Goal: Transaction & Acquisition: Book appointment/travel/reservation

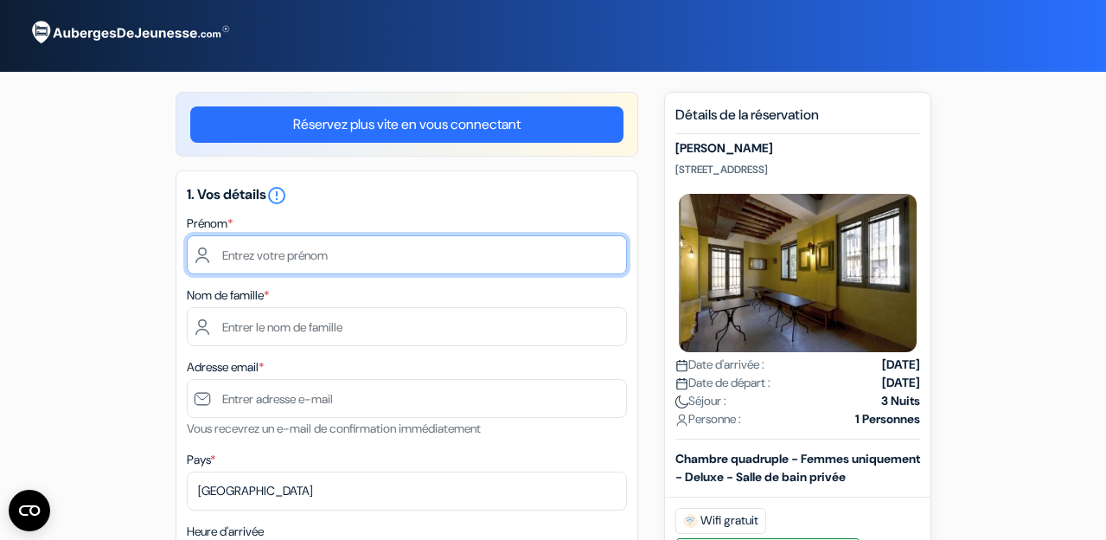
click at [239, 260] on input "text" at bounding box center [407, 254] width 440 height 39
type input "[PERSON_NAME]"
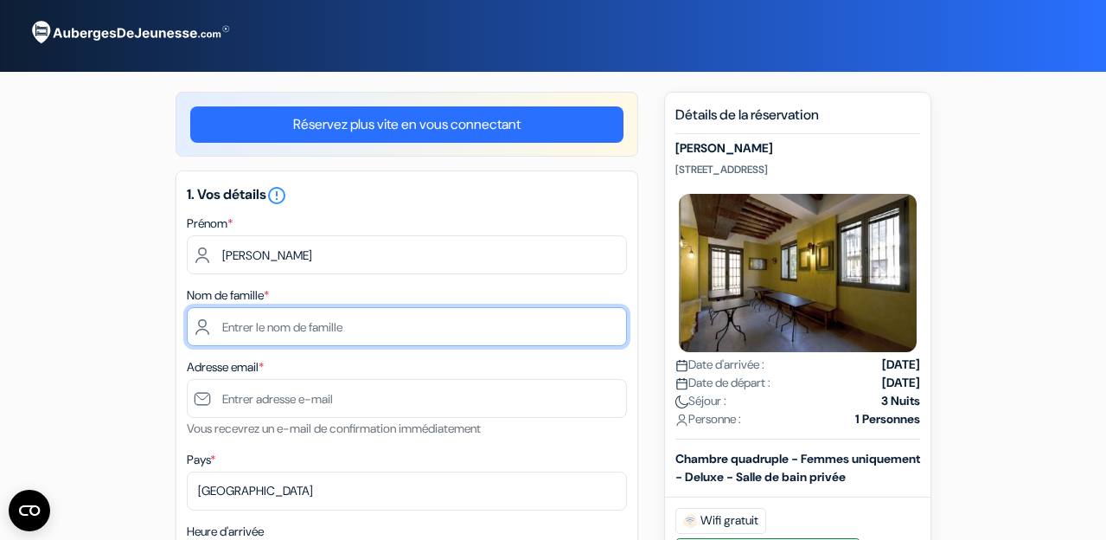
type input "Kenig"
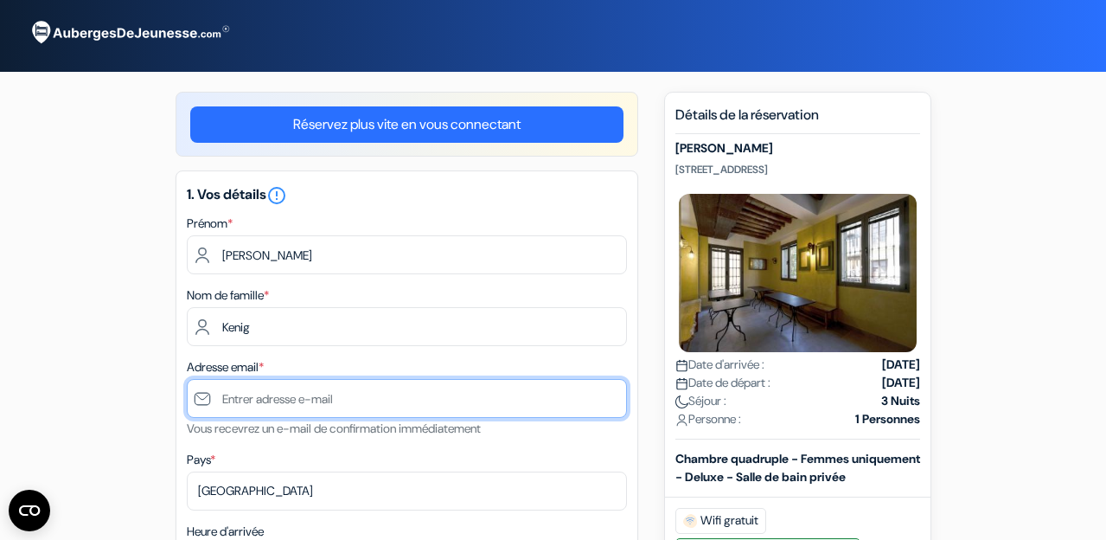
type input "[PERSON_NAME][EMAIL_ADDRESS][DOMAIN_NAME]"
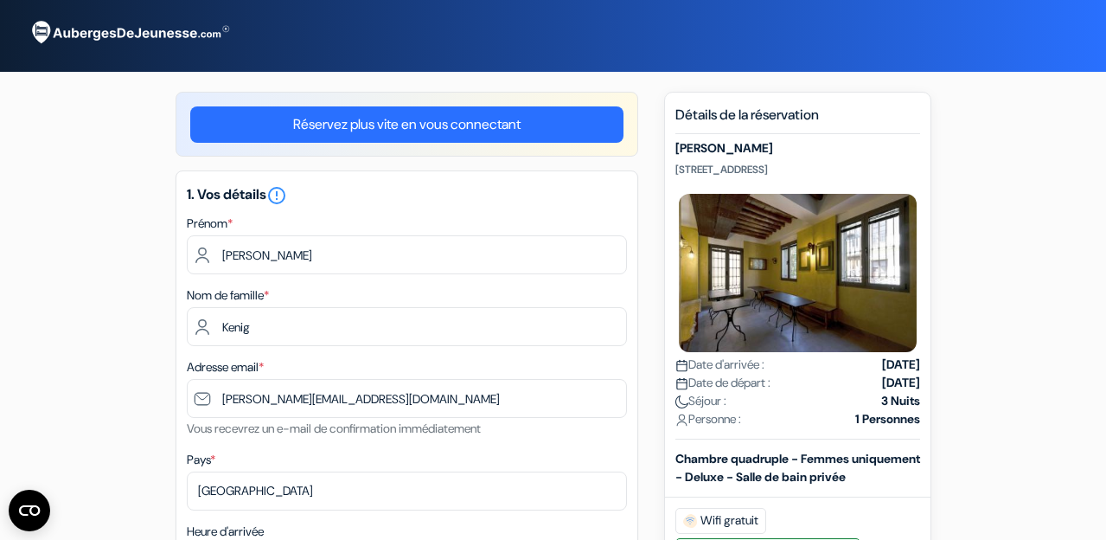
type input "[PHONE_NUMBER]"
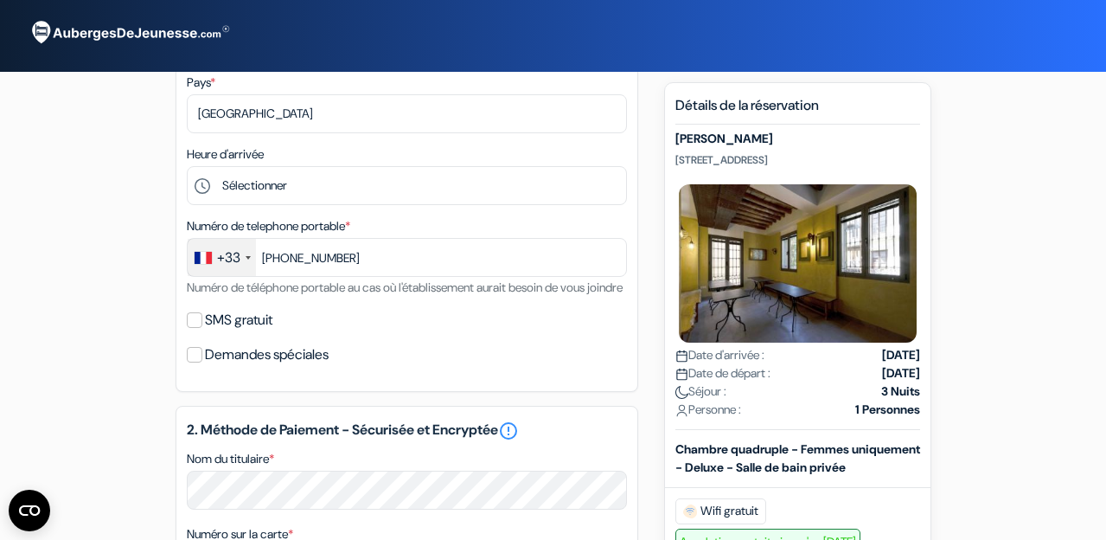
scroll to position [376, 0]
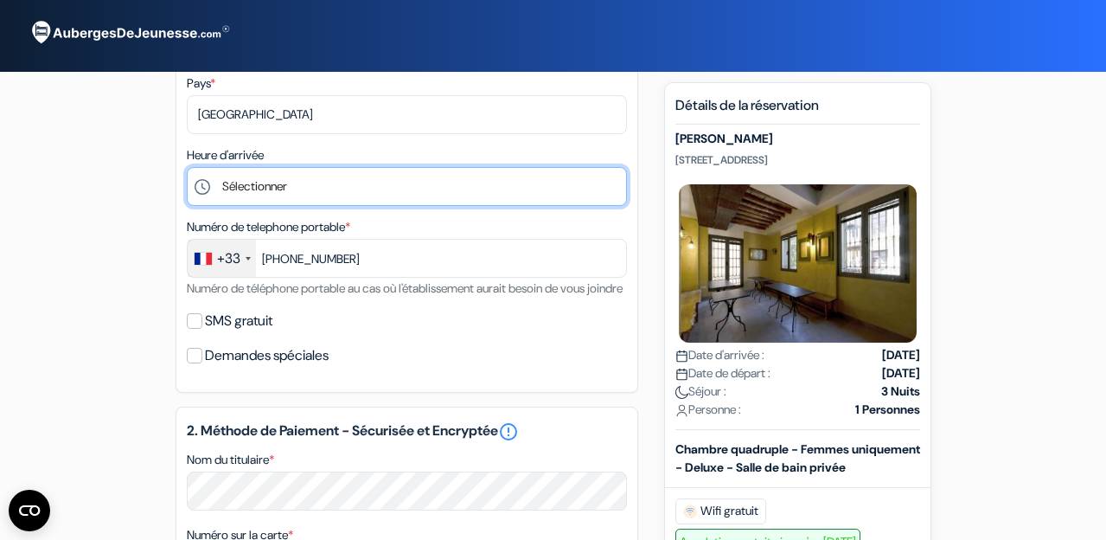
click at [275, 191] on select "Sélectionner 1:00 2:00 3:00 4:00 5:00 6:00 7:00 8:00 9:00 10:00 11:00 12:00 13:…" at bounding box center [407, 186] width 440 height 39
click at [274, 195] on select "Sélectionner 1:00 2:00 3:00 4:00 5:00 6:00 7:00 8:00 9:00 10:00 11:00 12:00 13:…" at bounding box center [407, 186] width 440 height 39
select select "11"
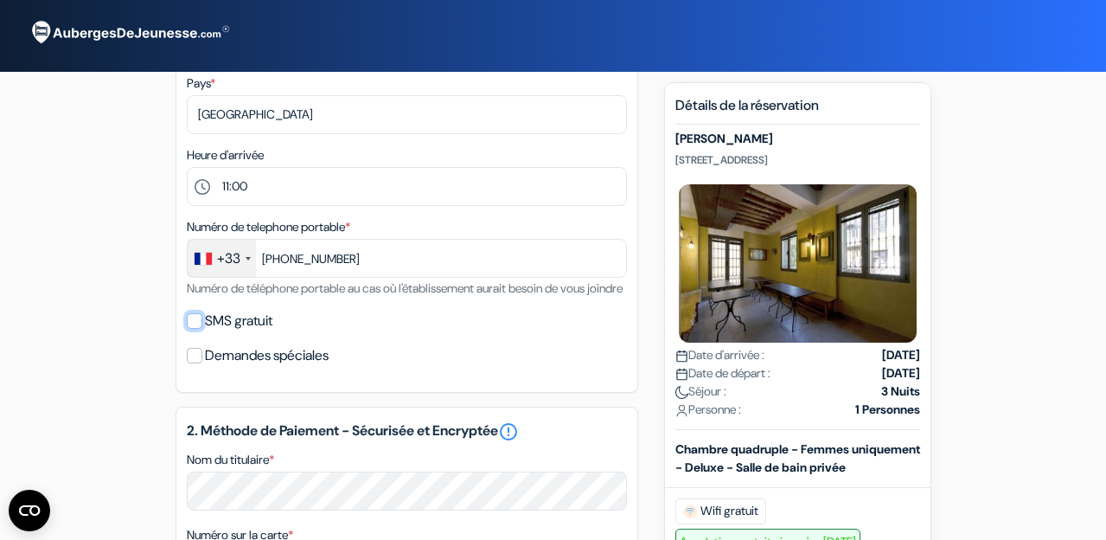
click at [198, 329] on input "SMS gratuit" at bounding box center [195, 321] width 16 height 16
checkbox input "true"
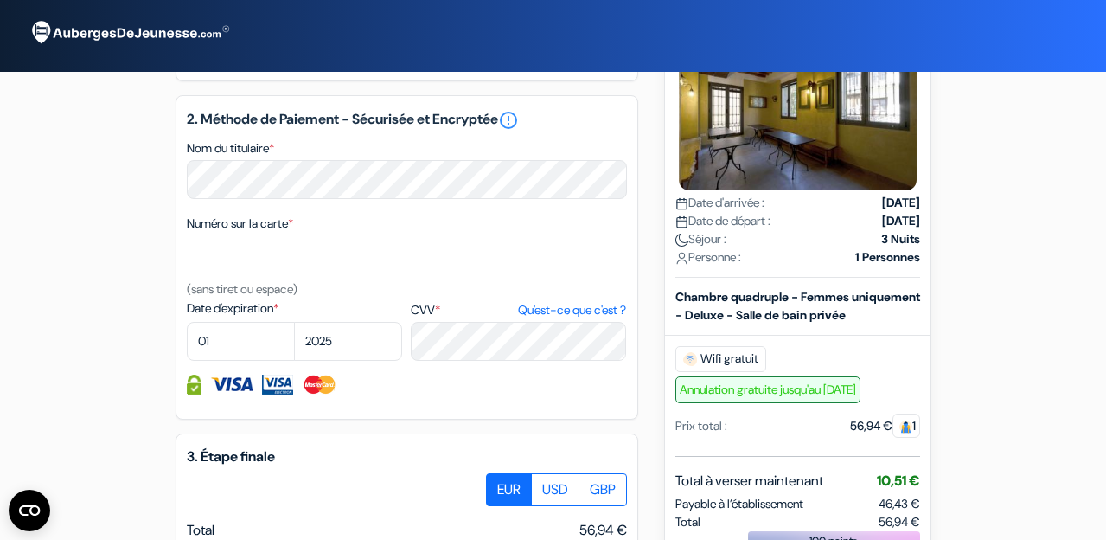
scroll to position [738, 0]
click at [225, 360] on select "01 02 03 04 05 06 07 08 09 10 11 12" at bounding box center [241, 340] width 108 height 39
select select "12"
click at [336, 360] on select "2025 2026 2027 2028 2029 2030 2031 2032 2033 2034 2035 2036 2037 2038 2039 2040…" at bounding box center [348, 340] width 108 height 39
select select "2027"
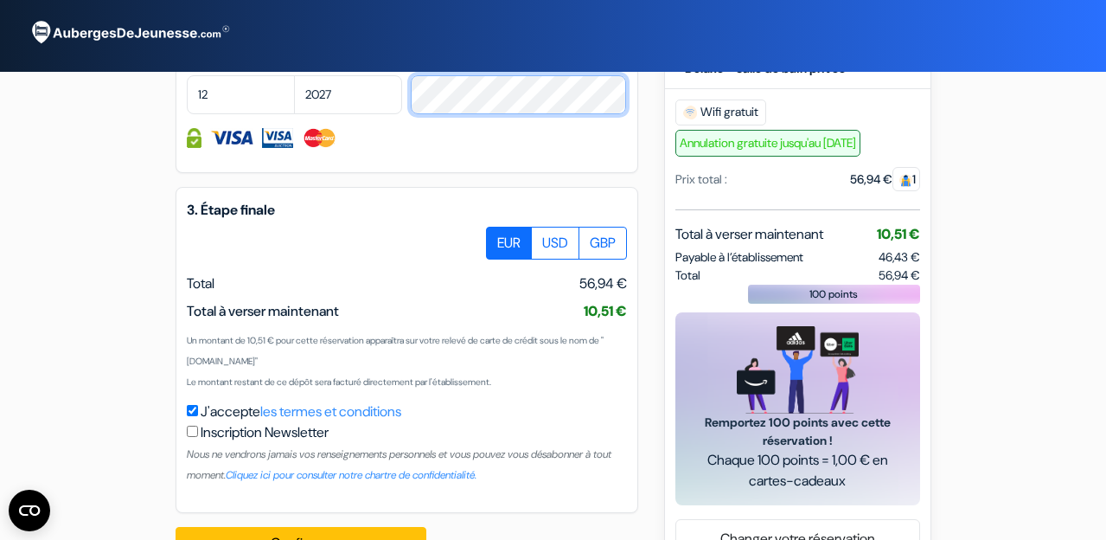
scroll to position [1059, 0]
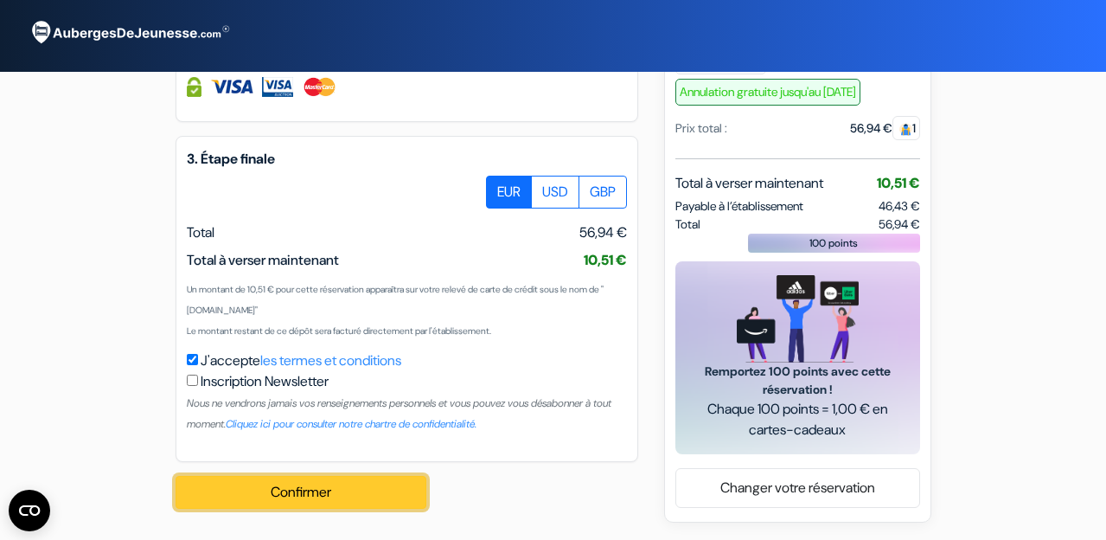
click at [285, 494] on button "Confirmer Loading..." at bounding box center [301, 492] width 251 height 33
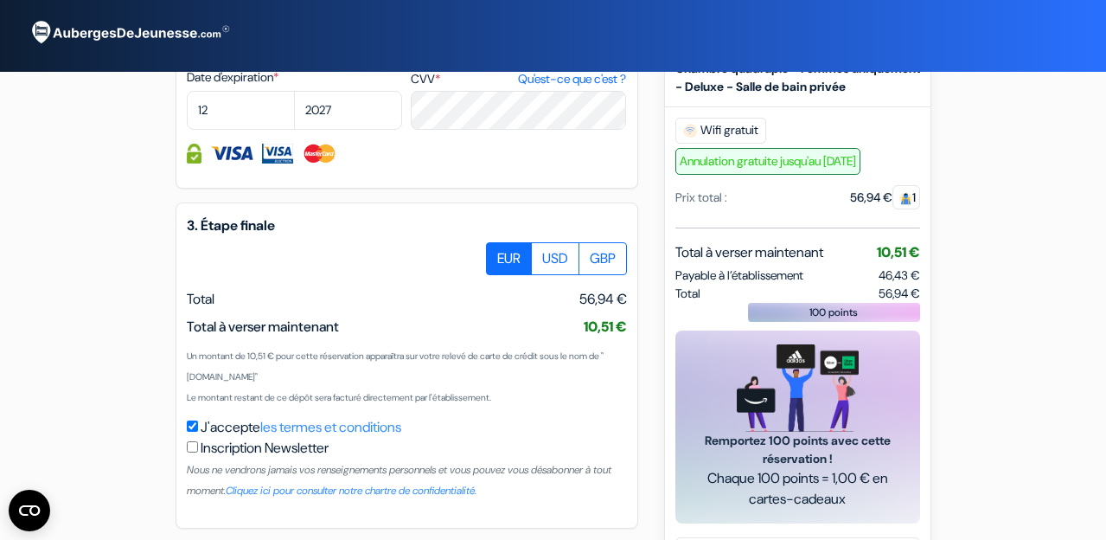
scroll to position [1061, 0]
